Goal: Find specific page/section

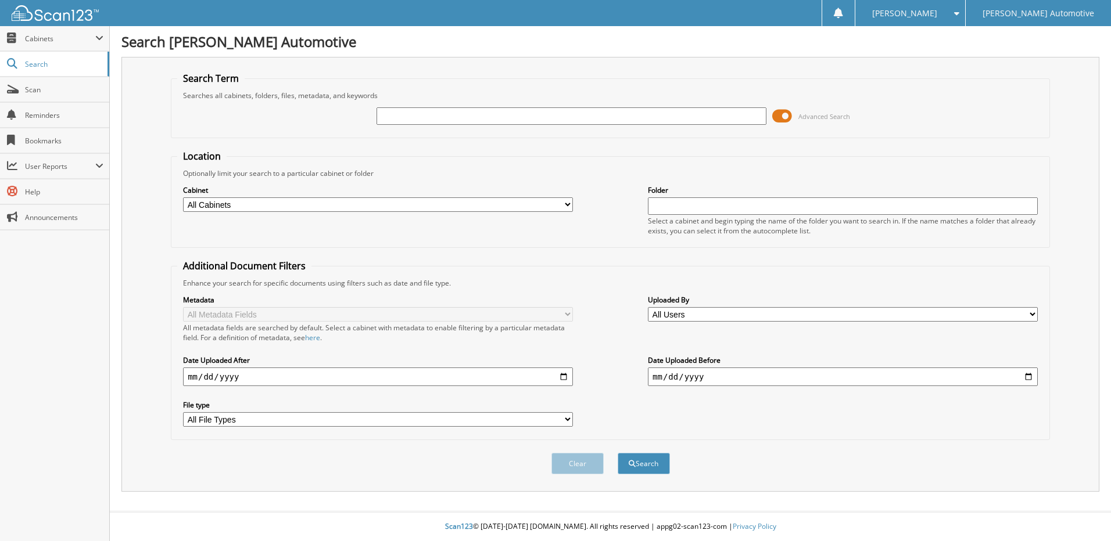
click at [411, 113] on input "text" at bounding box center [571, 115] width 390 height 17
click at [453, 110] on input "text" at bounding box center [571, 115] width 390 height 17
type input "[PERSON_NAME]"
click at [617, 453] on button "Search" at bounding box center [643, 463] width 52 height 21
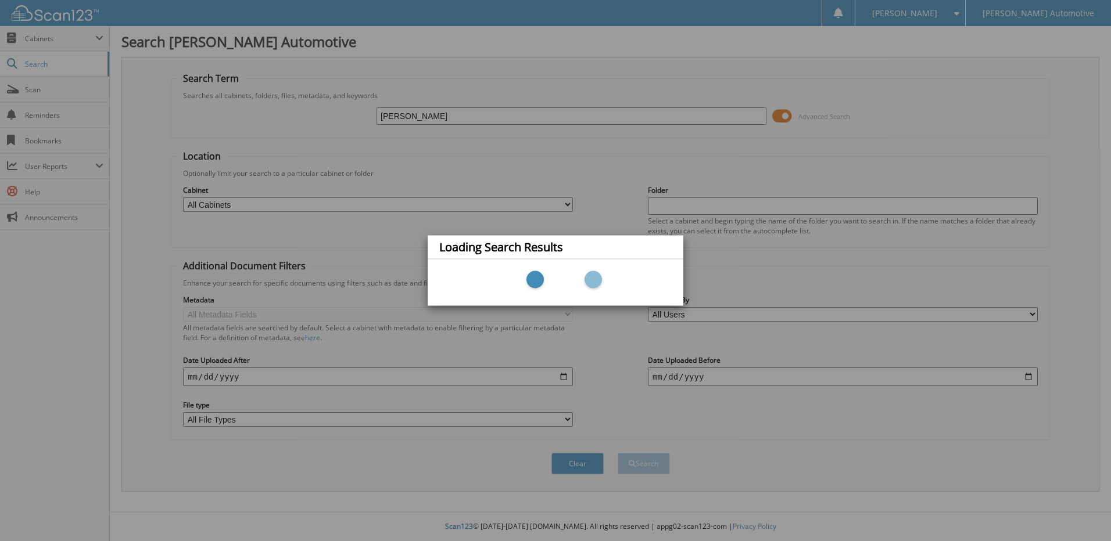
click at [583, 196] on div "Loading Search Results" at bounding box center [555, 270] width 1111 height 541
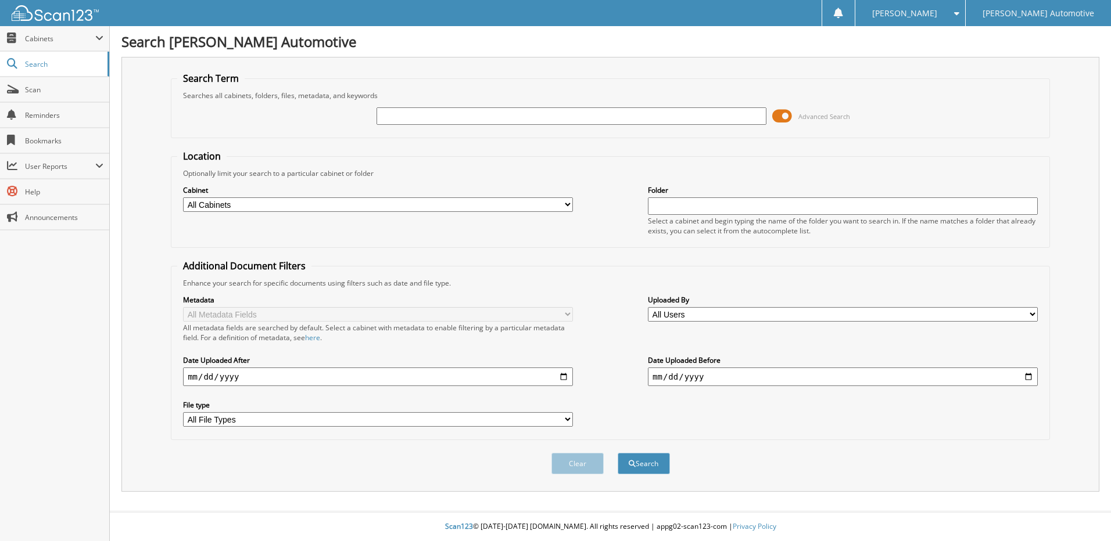
click at [416, 119] on input "text" at bounding box center [571, 115] width 390 height 17
click at [67, 49] on span "Cabinets" at bounding box center [54, 38] width 109 height 25
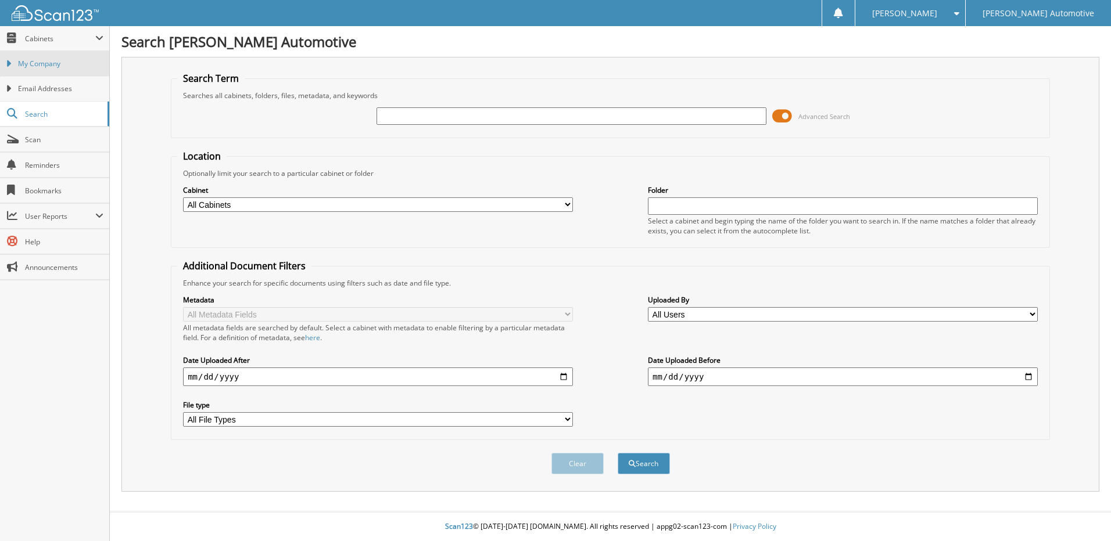
click at [49, 64] on span "My Company" at bounding box center [60, 64] width 85 height 10
